Goal: Navigation & Orientation: Find specific page/section

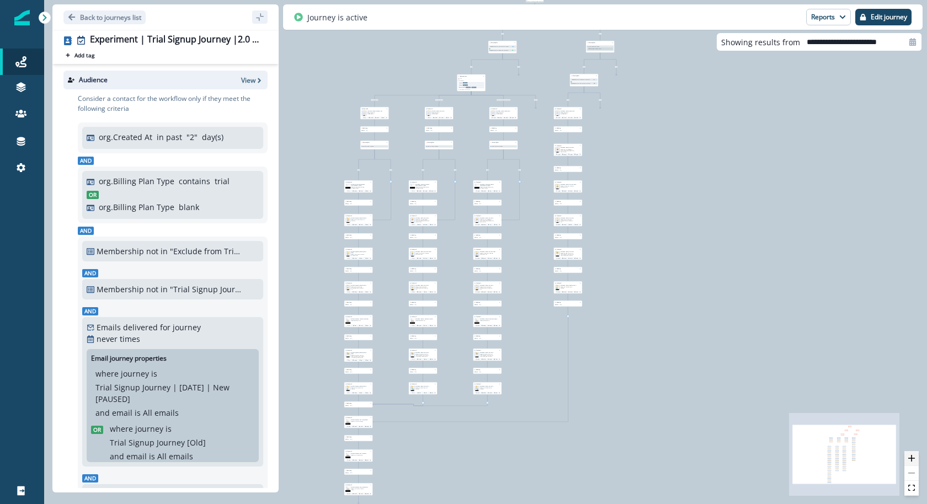
click at [914, 465] on button "zoom in" at bounding box center [912, 458] width 14 height 15
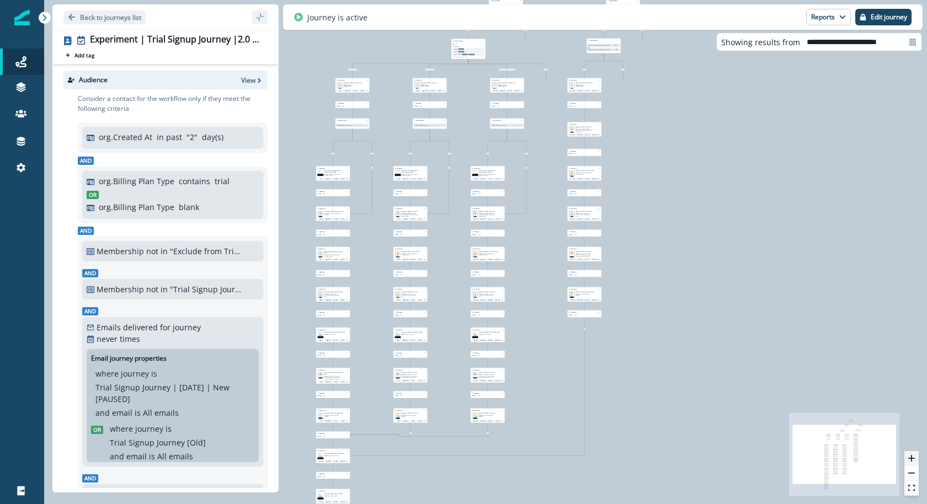
click at [914, 465] on button "zoom in" at bounding box center [912, 458] width 14 height 15
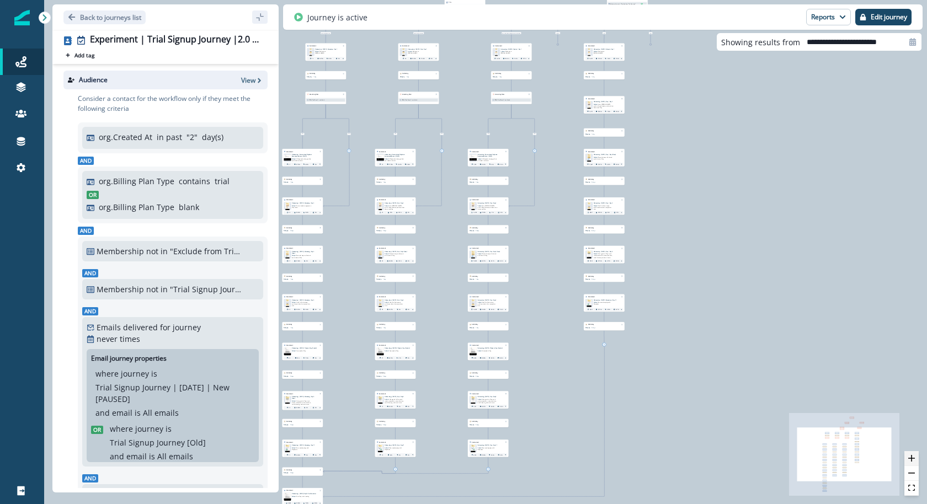
click at [914, 465] on button "zoom in" at bounding box center [912, 458] width 14 height 15
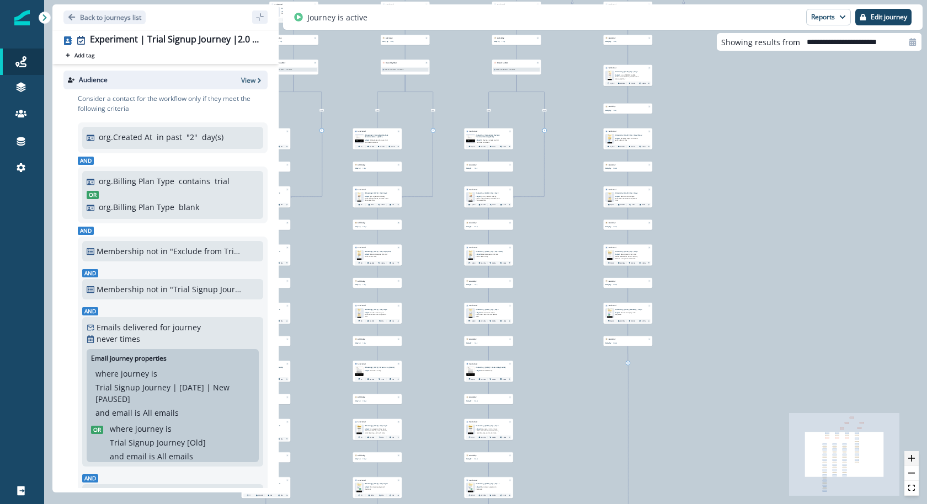
click at [914, 465] on button "zoom in" at bounding box center [912, 458] width 14 height 15
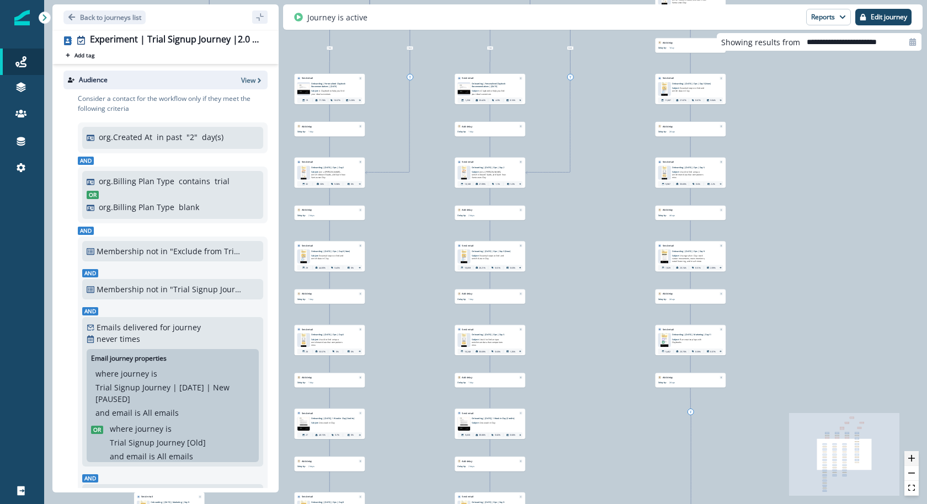
click at [914, 465] on button "zoom in" at bounding box center [912, 458] width 14 height 15
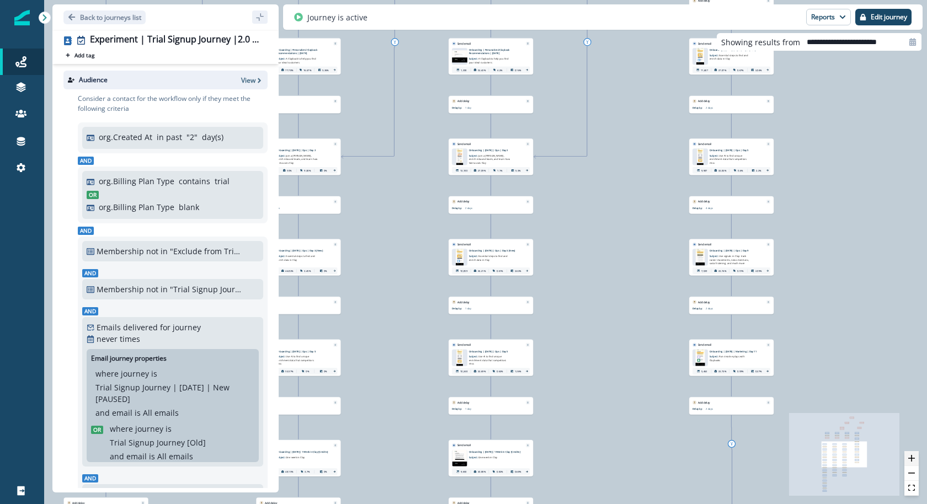
click at [914, 465] on button "zoom in" at bounding box center [912, 458] width 14 height 15
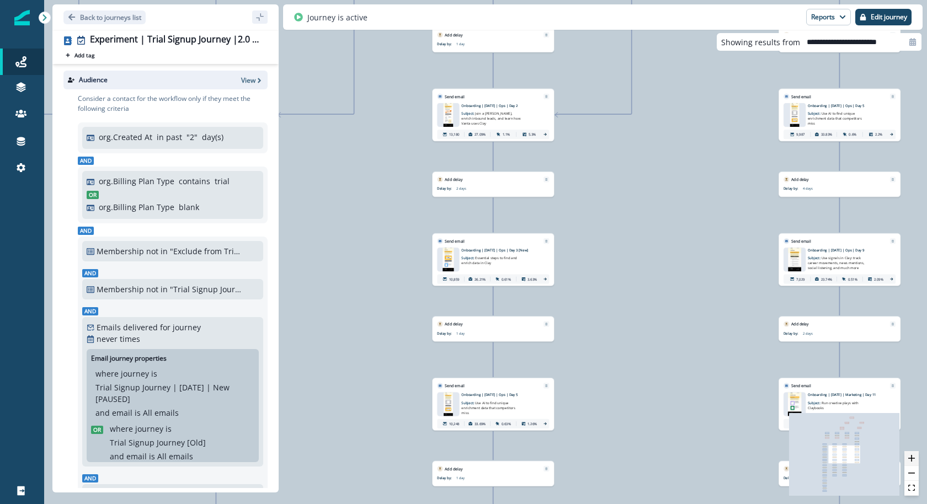
click at [914, 465] on button "zoom in" at bounding box center [912, 458] width 14 height 15
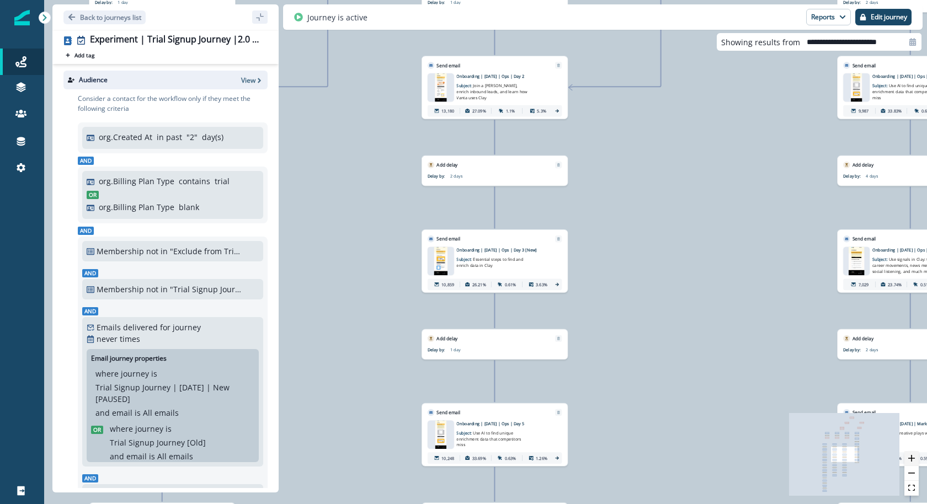
click at [914, 465] on button "zoom in" at bounding box center [912, 458] width 14 height 15
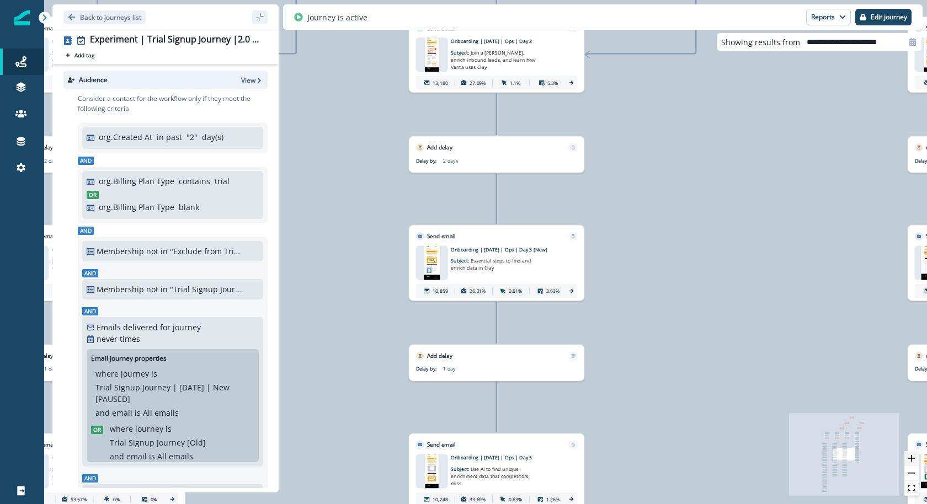
click at [914, 465] on button "zoom in" at bounding box center [912, 458] width 14 height 15
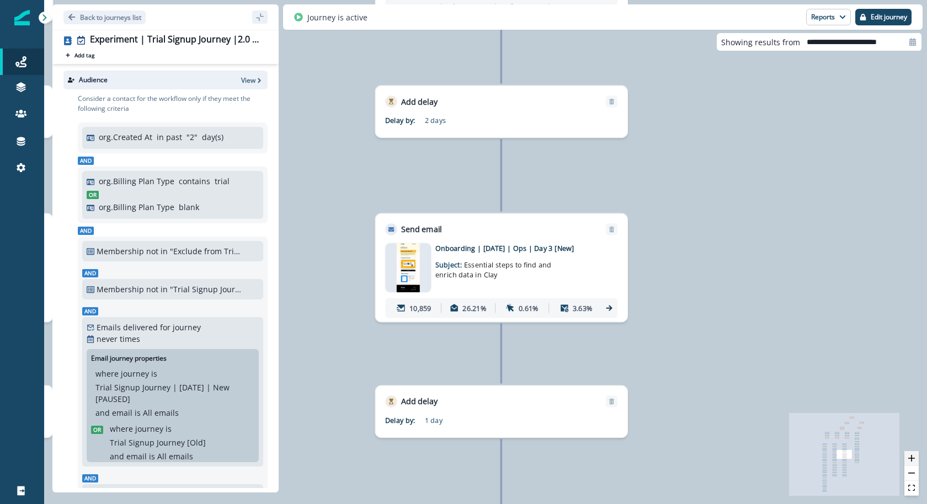
click at [914, 465] on button "zoom in" at bounding box center [912, 458] width 14 height 15
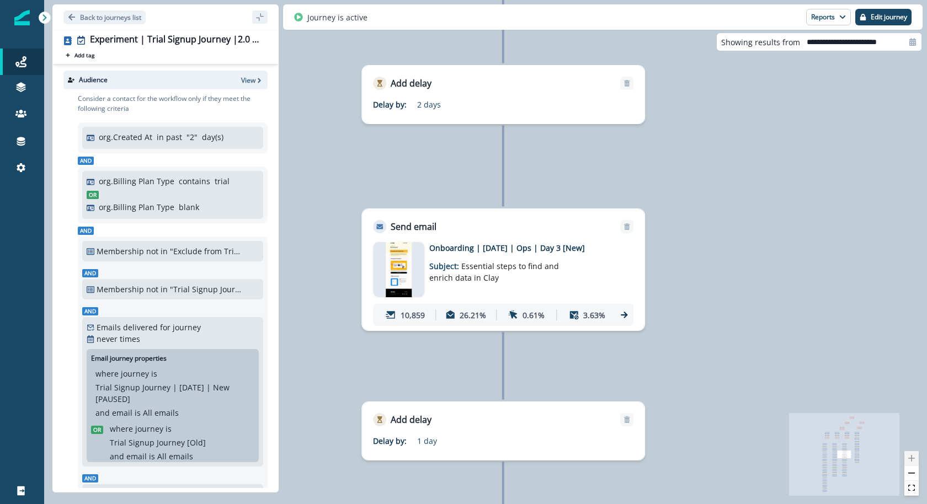
click at [914, 465] on div at bounding box center [912, 473] width 14 height 45
click at [137, 13] on p "Back to journeys list" at bounding box center [110, 17] width 61 height 9
